Goal: Information Seeking & Learning: Learn about a topic

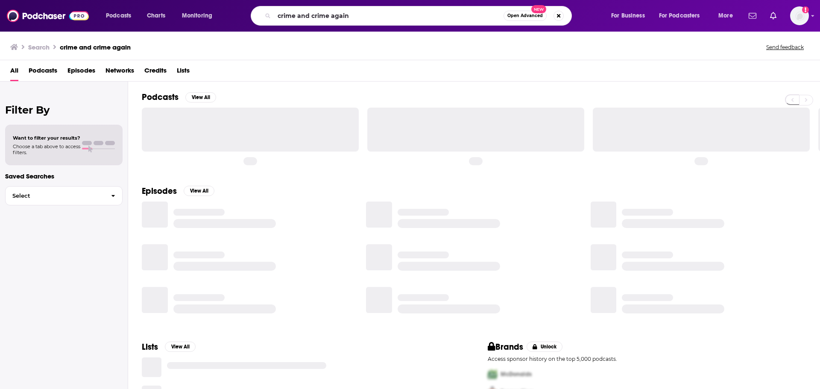
click at [373, 15] on input "crime and crime again" at bounding box center [388, 16] width 229 height 14
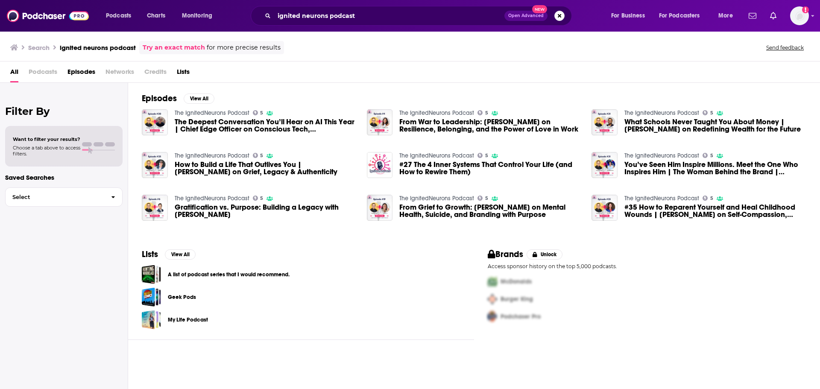
click at [35, 68] on span "Podcasts" at bounding box center [43, 74] width 29 height 18
click at [48, 74] on span "Podcasts" at bounding box center [43, 74] width 29 height 18
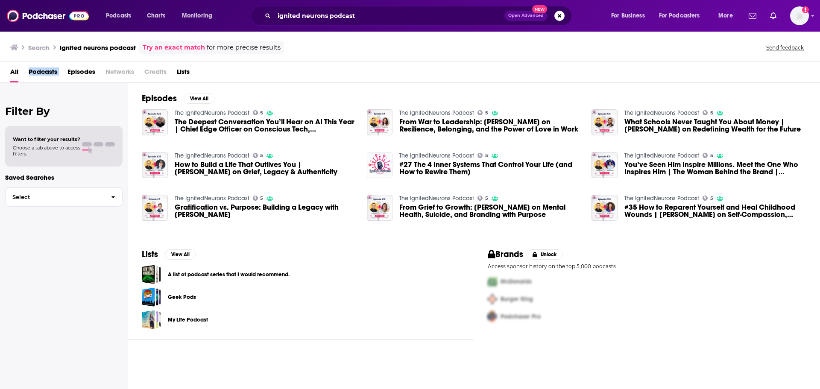
click at [48, 74] on span "Podcasts" at bounding box center [43, 74] width 29 height 18
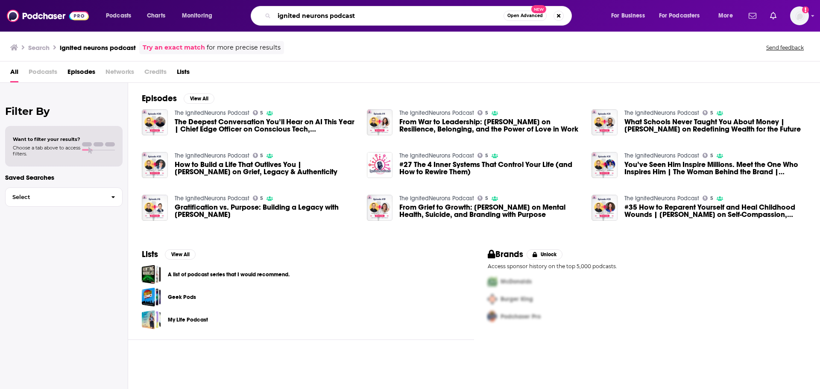
click at [393, 22] on input "ignited neurons podcast" at bounding box center [388, 16] width 229 height 14
drag, startPoint x: 336, startPoint y: 19, endPoint x: 327, endPoint y: 18, distance: 9.0
click at [327, 18] on input "ignited neurons podcast" at bounding box center [388, 16] width 229 height 14
type input "ignited neurons"
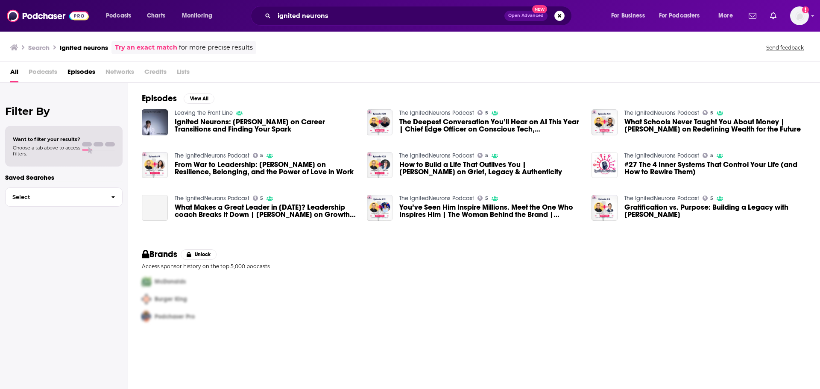
click at [46, 69] on span "Podcasts" at bounding box center [43, 74] width 29 height 18
click at [47, 69] on span "Podcasts" at bounding box center [43, 74] width 29 height 18
click at [43, 43] on div "Search ignited neurons Try an exact match for more precise results" at bounding box center [133, 47] width 246 height 13
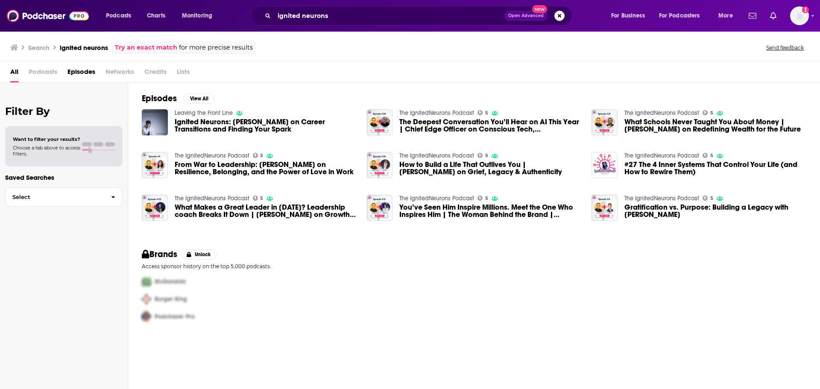
click at [43, 45] on h3 "Search" at bounding box center [38, 48] width 21 height 8
click at [44, 49] on h3 "Search" at bounding box center [38, 48] width 21 height 8
click at [43, 19] on img at bounding box center [48, 16] width 82 height 16
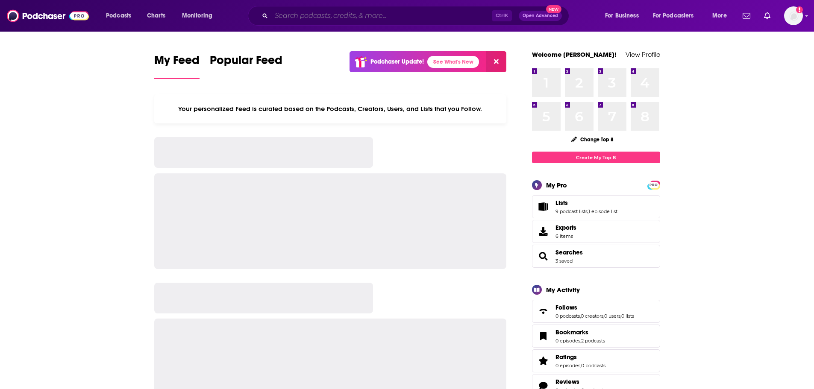
click at [325, 17] on input "Search podcasts, credits, & more..." at bounding box center [381, 16] width 220 height 14
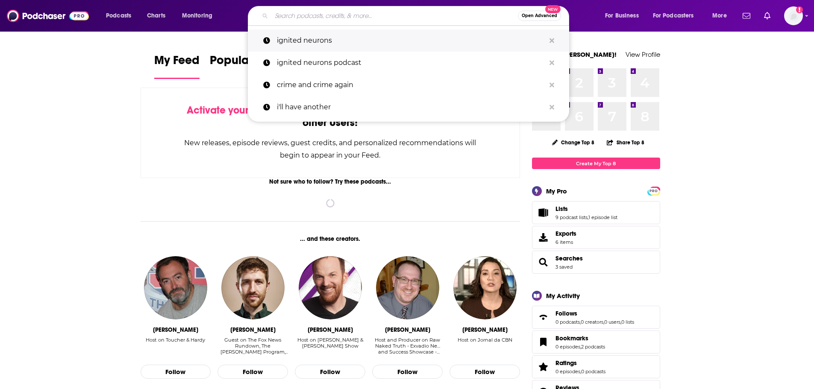
click at [314, 44] on p "ignited neurons" at bounding box center [411, 40] width 268 height 22
type input "ignited neurons"
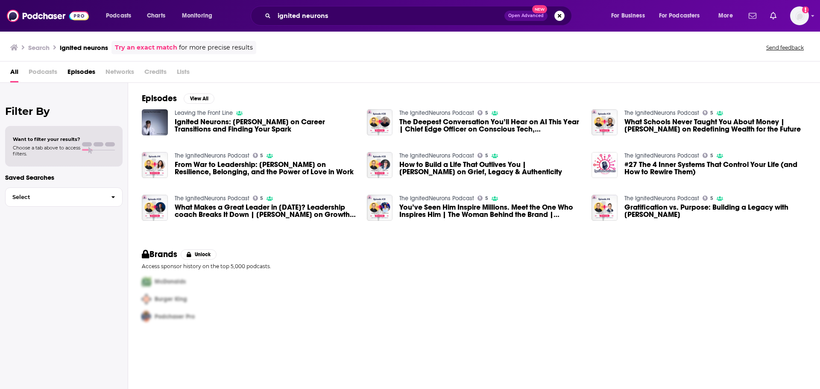
click at [44, 73] on span "Podcasts" at bounding box center [43, 74] width 29 height 18
click at [46, 72] on span "Podcasts" at bounding box center [43, 74] width 29 height 18
click at [268, 121] on span "Ignited Neurons: [PERSON_NAME] on Career Transitions and Finding Your Spark" at bounding box center [266, 125] width 182 height 15
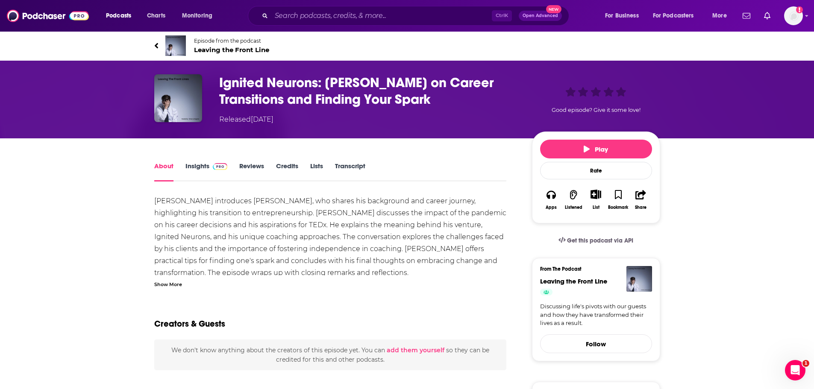
click at [158, 43] on link "Episode from the podcast Leaving the Front Line" at bounding box center [407, 45] width 506 height 21
click at [132, 12] on button "Podcasts" at bounding box center [121, 16] width 42 height 14
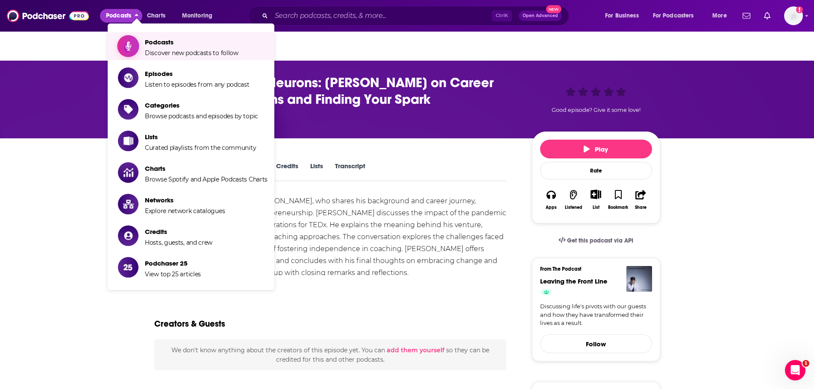
click at [151, 47] on span "Podcasts Discover new podcasts to follow" at bounding box center [192, 45] width 94 height 21
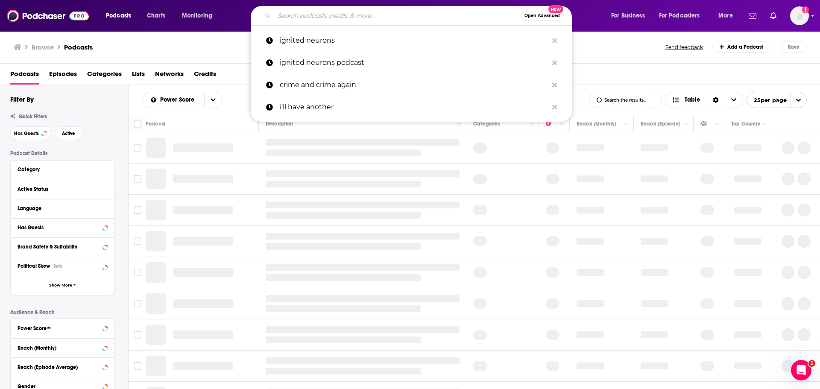
click at [325, 18] on input "Search podcasts, credits, & more..." at bounding box center [397, 16] width 247 height 14
click at [344, 41] on p "ignited neurons" at bounding box center [414, 40] width 268 height 22
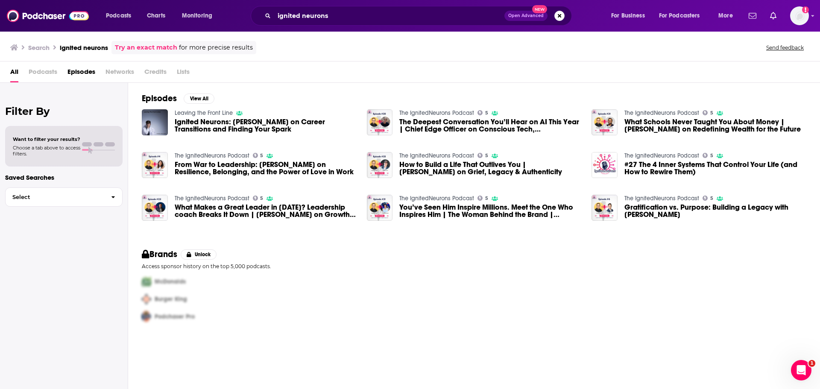
click at [45, 73] on span "Podcasts" at bounding box center [43, 74] width 29 height 18
click at [44, 73] on span "Podcasts" at bounding box center [43, 74] width 29 height 18
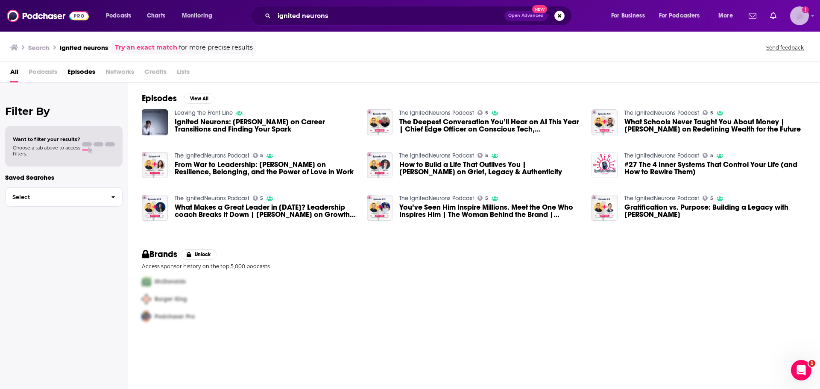
click at [799, 10] on img "Logged in as gabrielle.gantz" at bounding box center [799, 15] width 19 height 19
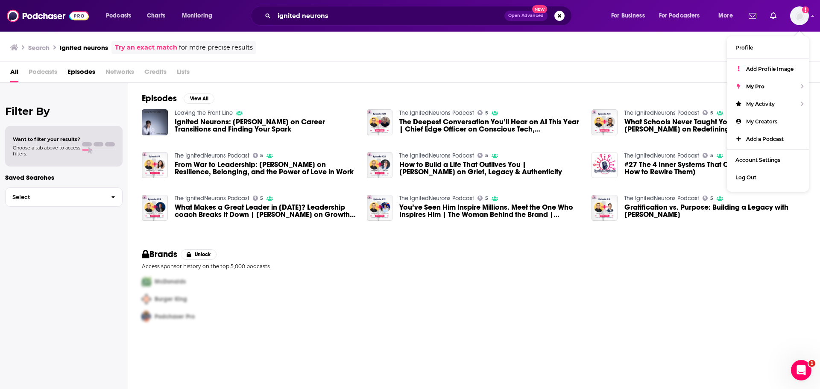
click at [437, 209] on span "You’ve Seen Him Inspire Millions. Meet the One Who Inspires Him | The Woman Beh…" at bounding box center [490, 211] width 182 height 15
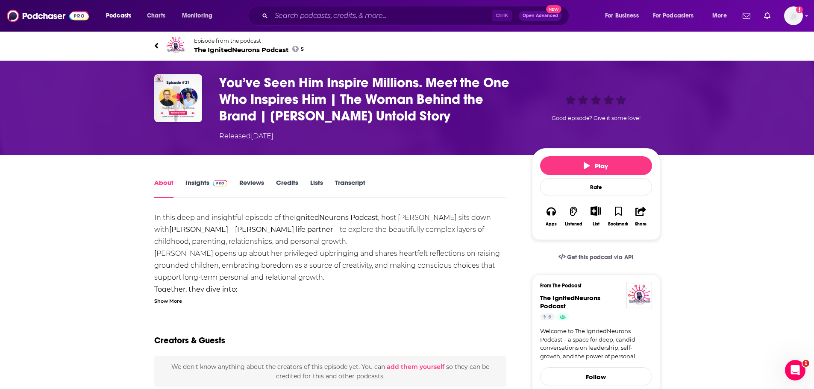
click at [248, 49] on span "The IgnitedNeurons Podcast 5" at bounding box center [249, 50] width 110 height 8
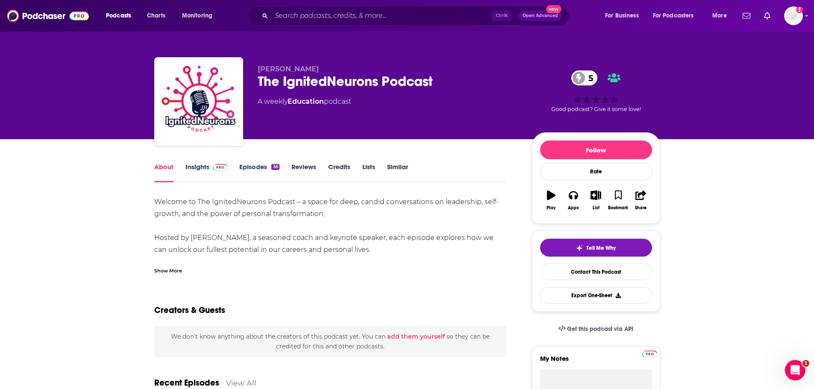
click at [181, 268] on div "Show More" at bounding box center [168, 270] width 28 height 8
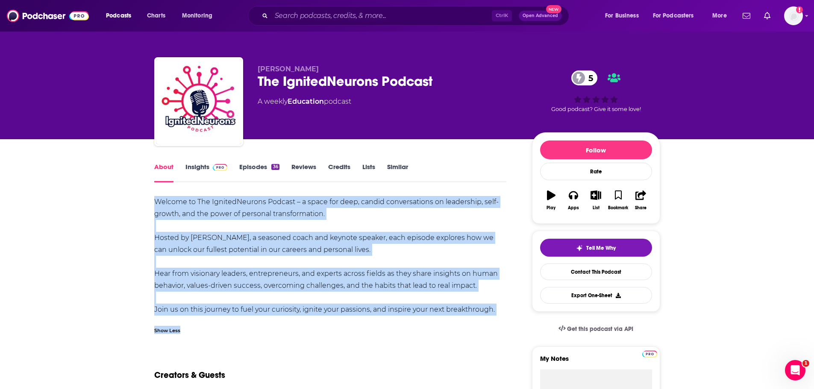
drag, startPoint x: 155, startPoint y: 203, endPoint x: 511, endPoint y: 318, distance: 374.4
copy div "Welcome to The IgnitedNeurons Podcast – a space for deep, candid conversations …"
